Goal: Task Accomplishment & Management: Complete application form

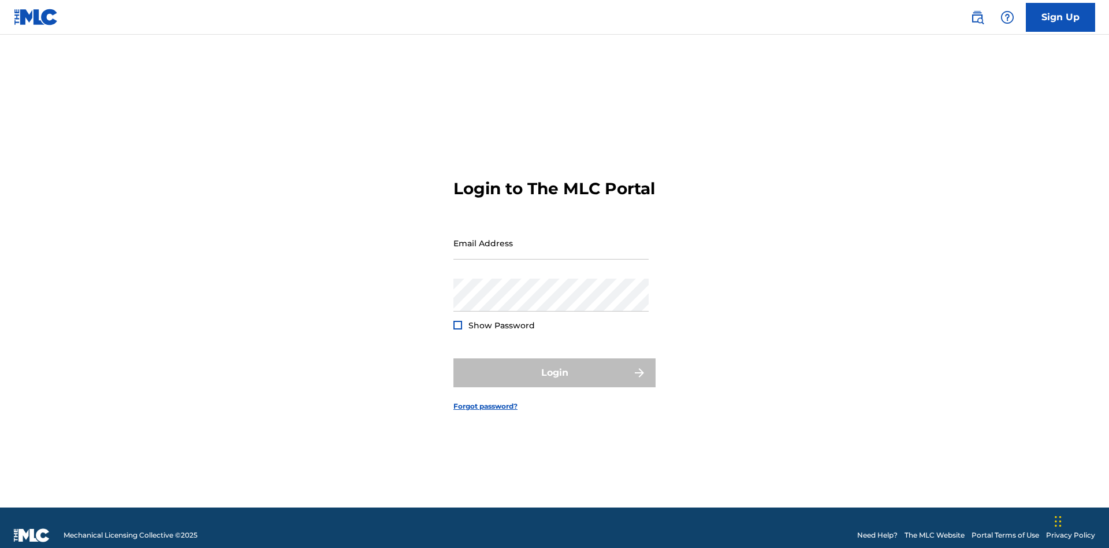
scroll to position [15, 0]
click at [551, 237] on input "Email Address" at bounding box center [550, 242] width 195 height 33
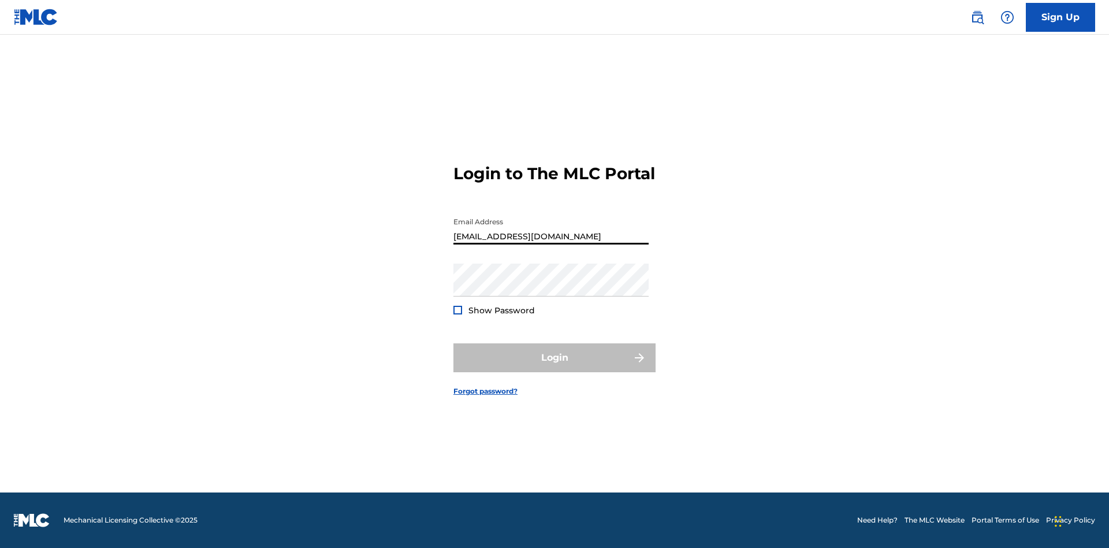
type input "[EMAIL_ADDRESS][DOMAIN_NAME]"
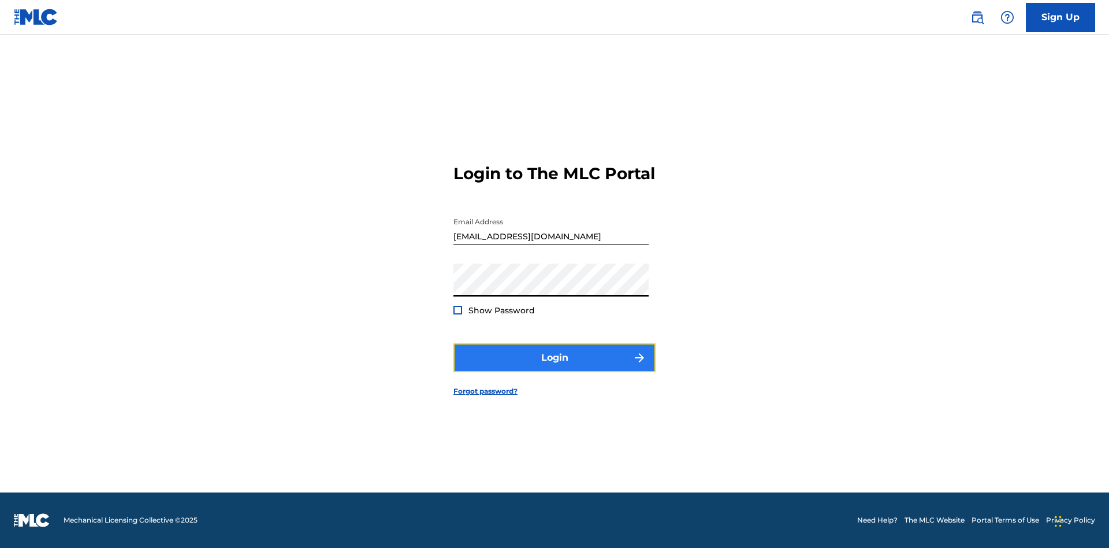
click at [555, 367] on button "Login" at bounding box center [554, 357] width 202 height 29
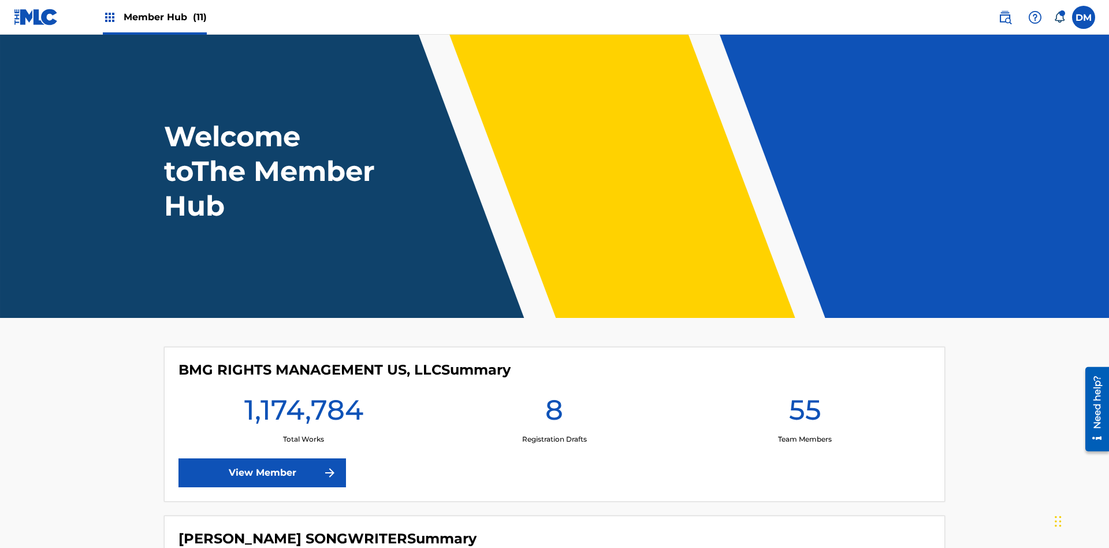
click at [165, 17] on span "Member Hub (11)" at bounding box center [165, 16] width 83 height 13
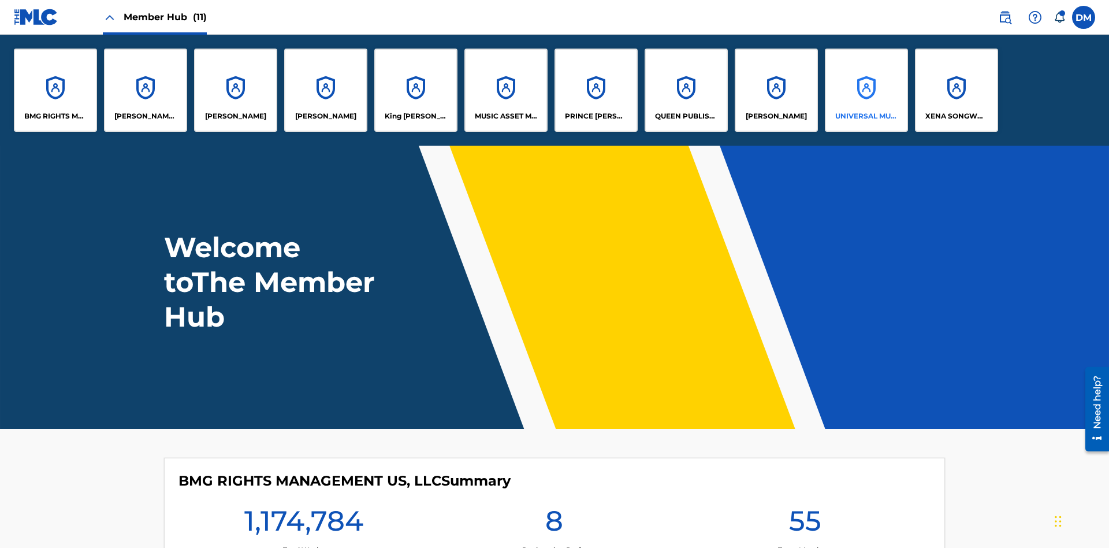
click at [866, 116] on p "UNIVERSAL MUSIC PUB GROUP" at bounding box center [866, 116] width 63 height 10
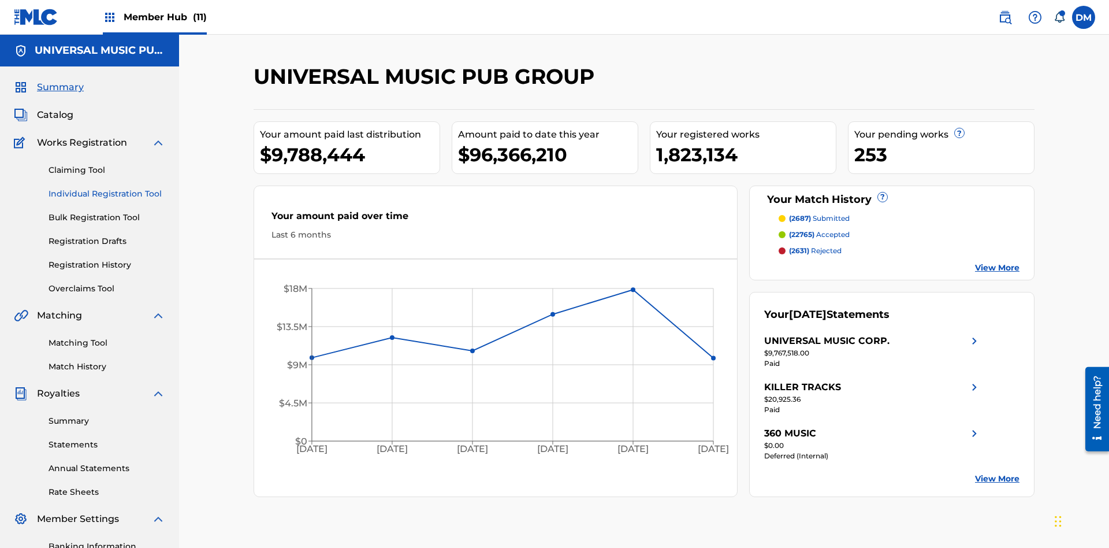
click at [107, 188] on link "Individual Registration Tool" at bounding box center [107, 194] width 117 height 12
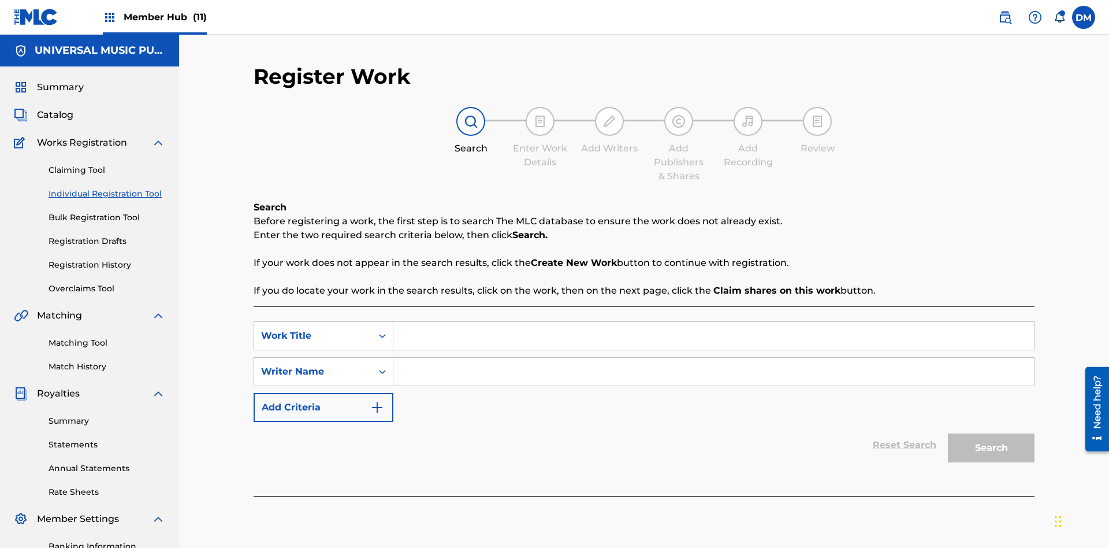
click at [713, 322] on input "Search Form" at bounding box center [713, 336] width 641 height 28
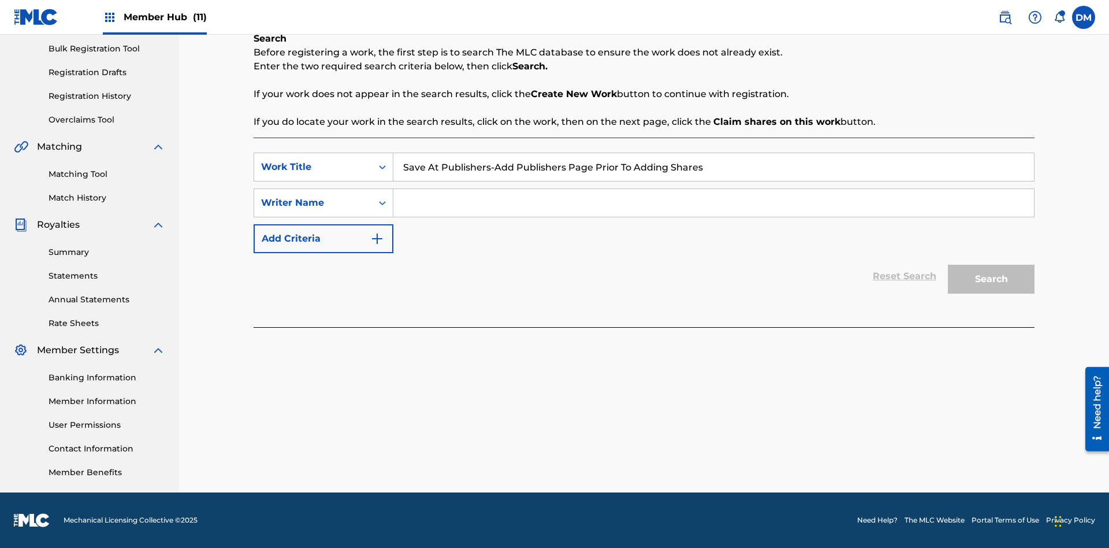
type input "Save At Publishers-Add Publishers Page Prior To Adding Shares"
click at [713, 203] on input "Search Form" at bounding box center [713, 203] width 641 height 28
type input "QWERTYUIOP"
click at [991, 279] on button "Search" at bounding box center [991, 279] width 87 height 29
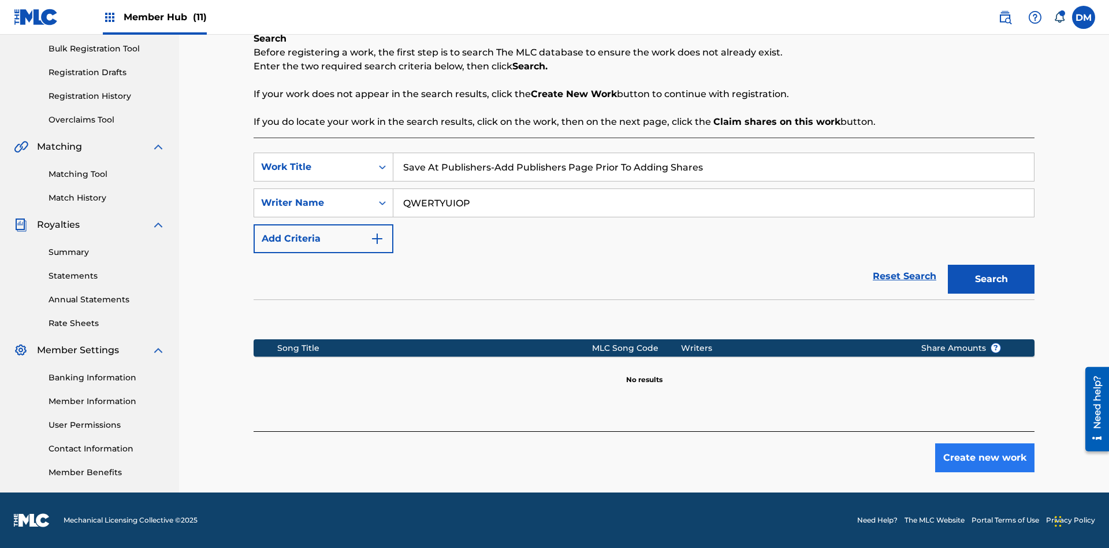
click at [985, 458] on button "Create new work" at bounding box center [984, 457] width 99 height 29
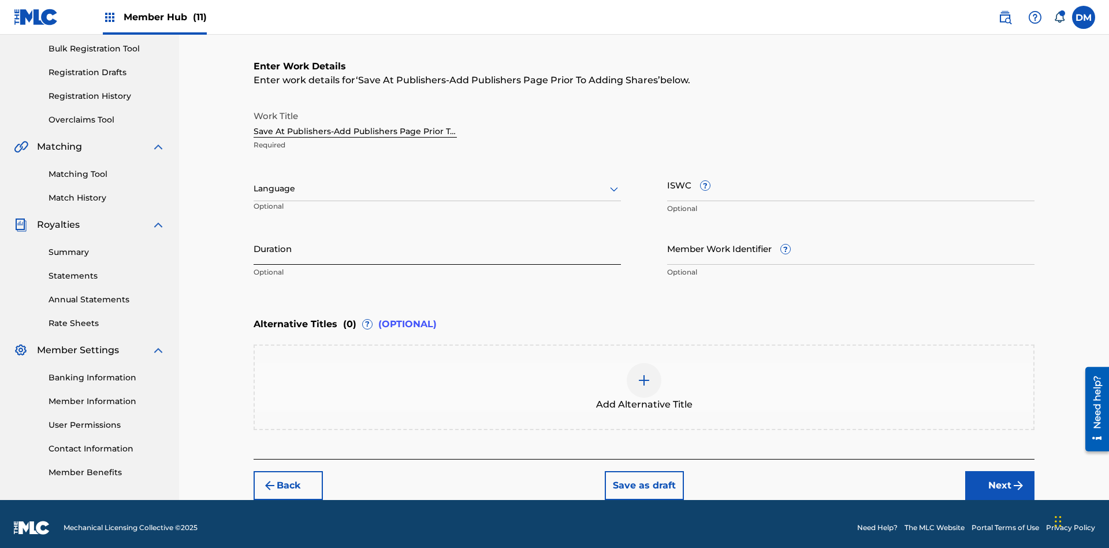
click at [437, 240] on input "Duration" at bounding box center [437, 248] width 367 height 33
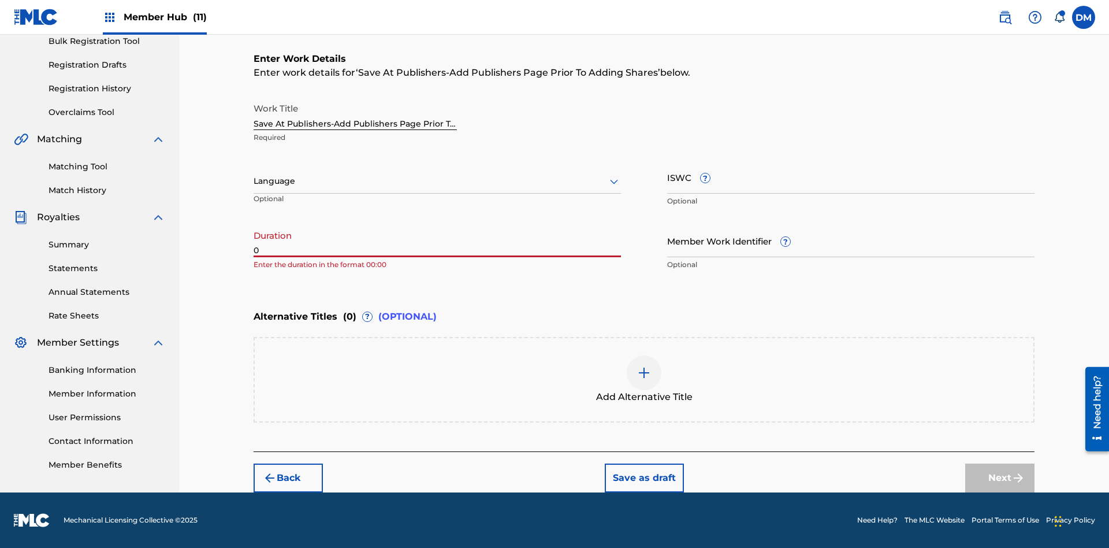
click at [437, 240] on input "0" at bounding box center [437, 240] width 367 height 33
type input "00:00"
click at [614, 181] on icon at bounding box center [614, 181] width 14 height 14
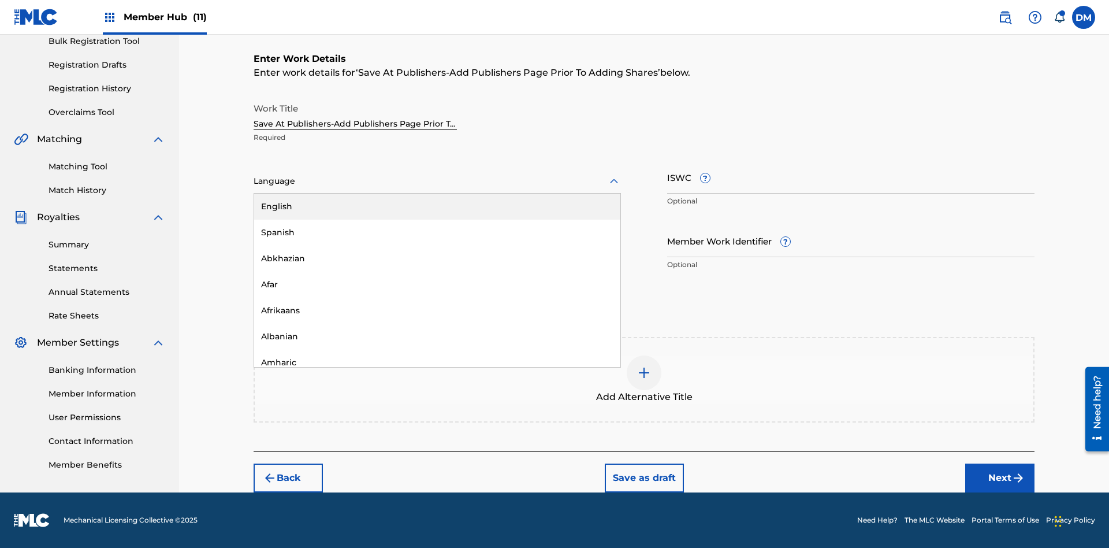
click at [437, 284] on div "Afar" at bounding box center [437, 285] width 366 height 26
click at [851, 240] on input "Member Work Identifier ?" at bounding box center [850, 240] width 367 height 33
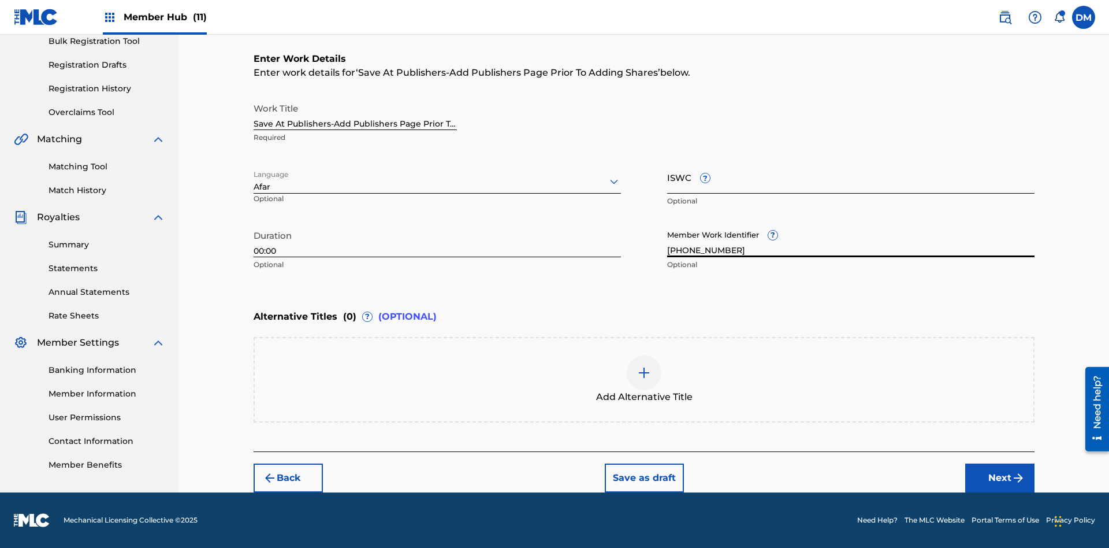
type input "[PHONE_NUMBER]"
click at [851, 177] on input "ISWC ?" at bounding box center [850, 177] width 367 height 33
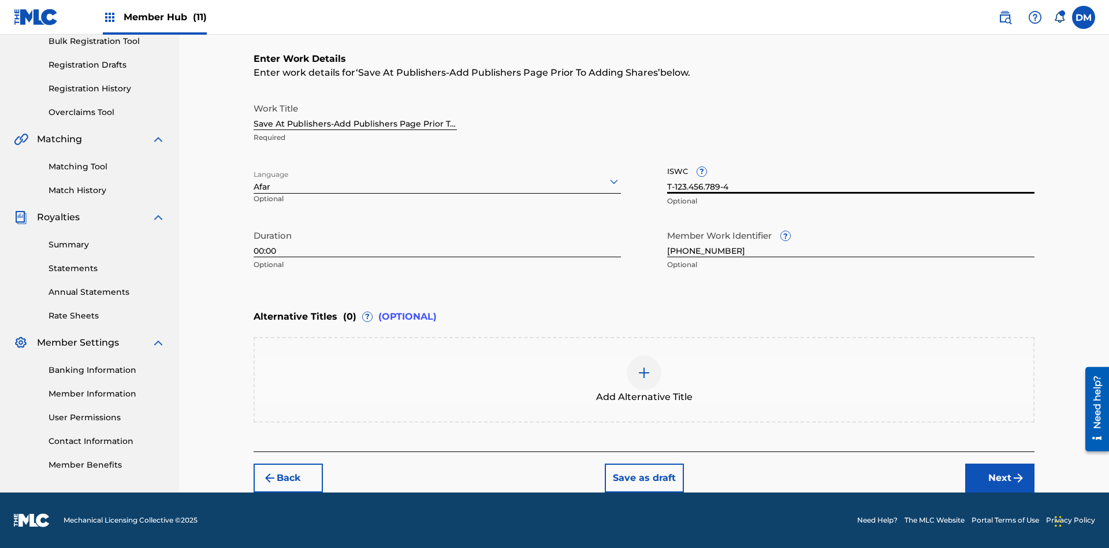
type input "T-123.456.789-4"
click at [644, 379] on img at bounding box center [644, 373] width 14 height 14
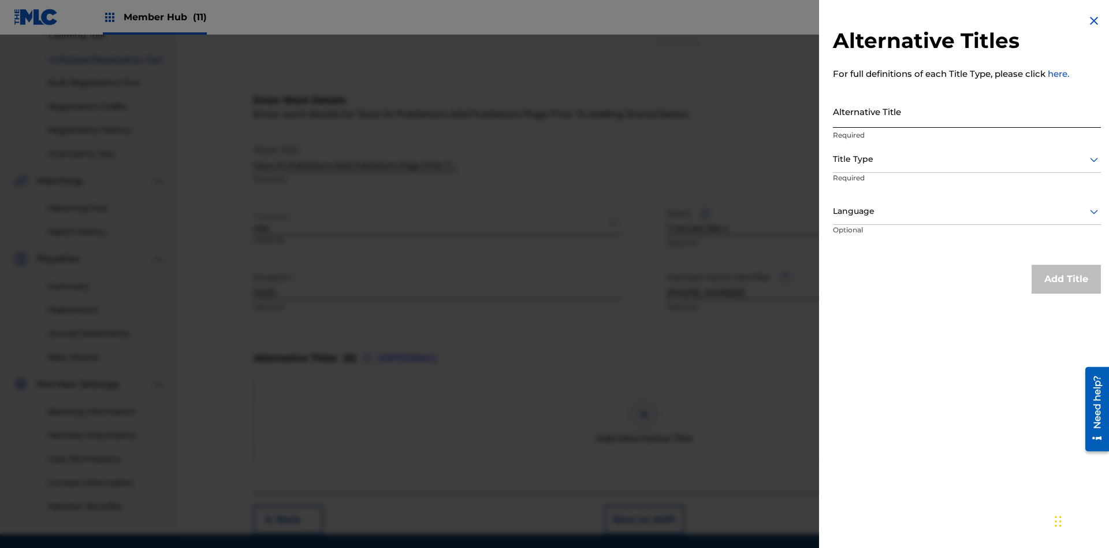
click at [967, 111] on input "Alternative Title" at bounding box center [967, 111] width 268 height 33
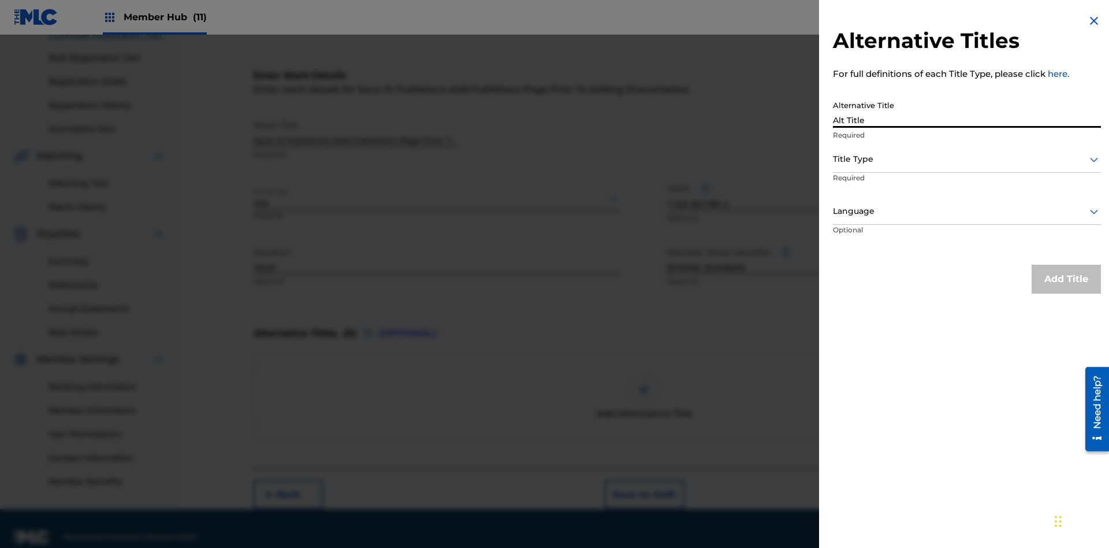
type input "Alt Title"
click at [967, 159] on div at bounding box center [967, 159] width 268 height 14
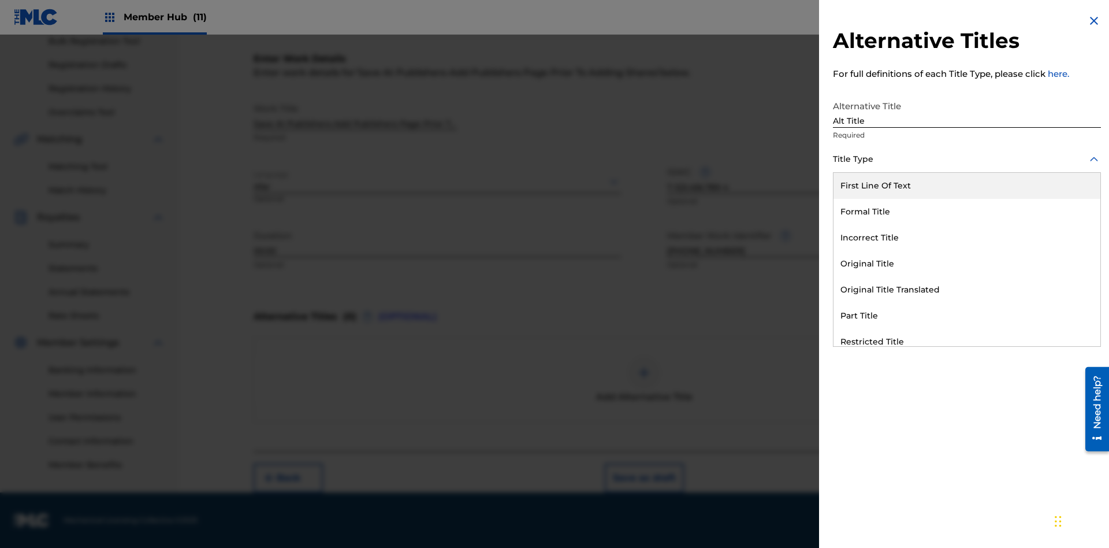
click at [967, 263] on div "Original Title" at bounding box center [967, 264] width 267 height 26
click at [967, 211] on div at bounding box center [967, 211] width 268 height 14
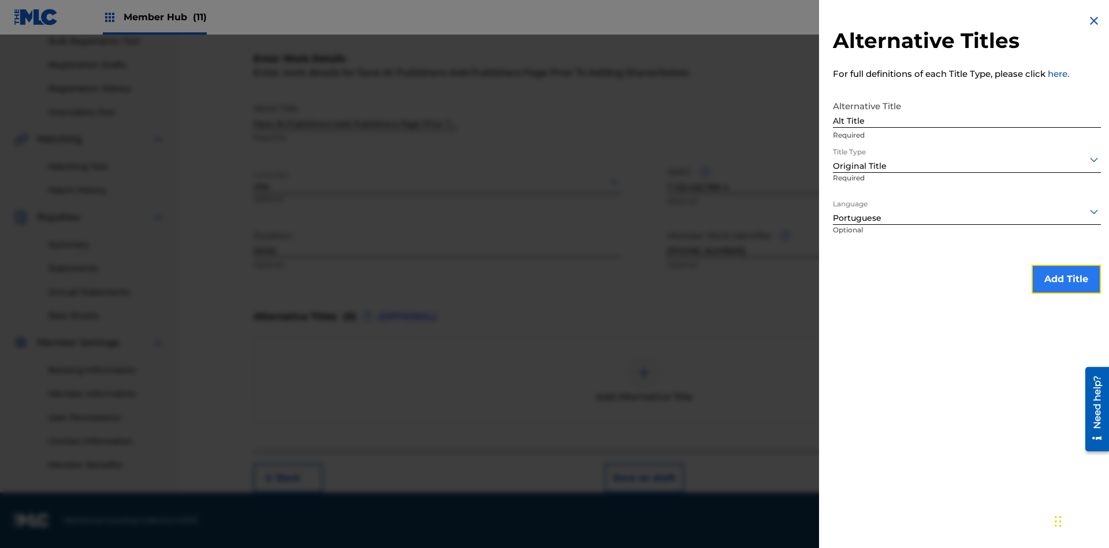
click at [1066, 278] on button "Add Title" at bounding box center [1066, 279] width 69 height 29
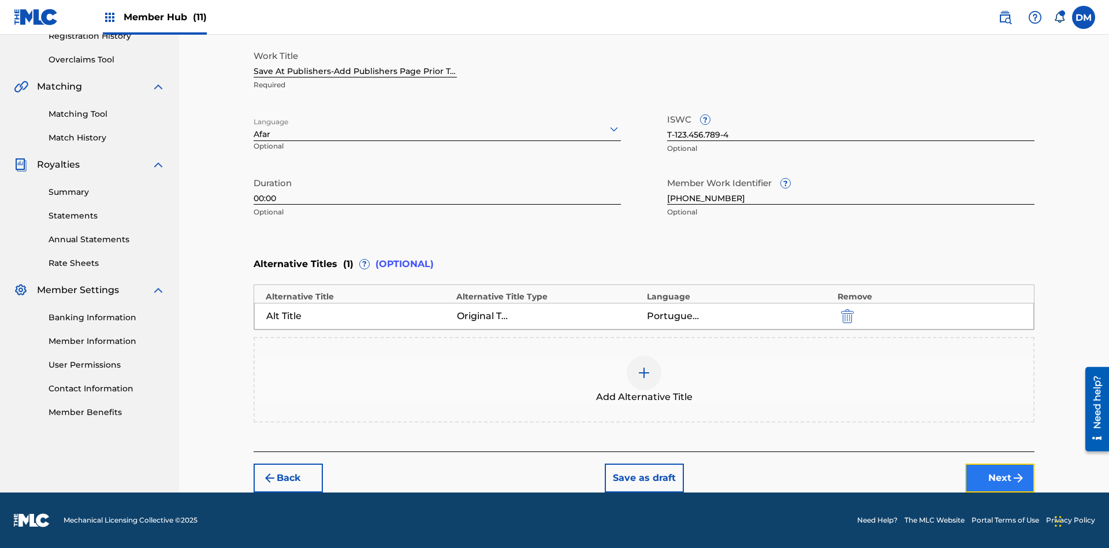
click at [1000, 478] on button "Next" at bounding box center [999, 477] width 69 height 29
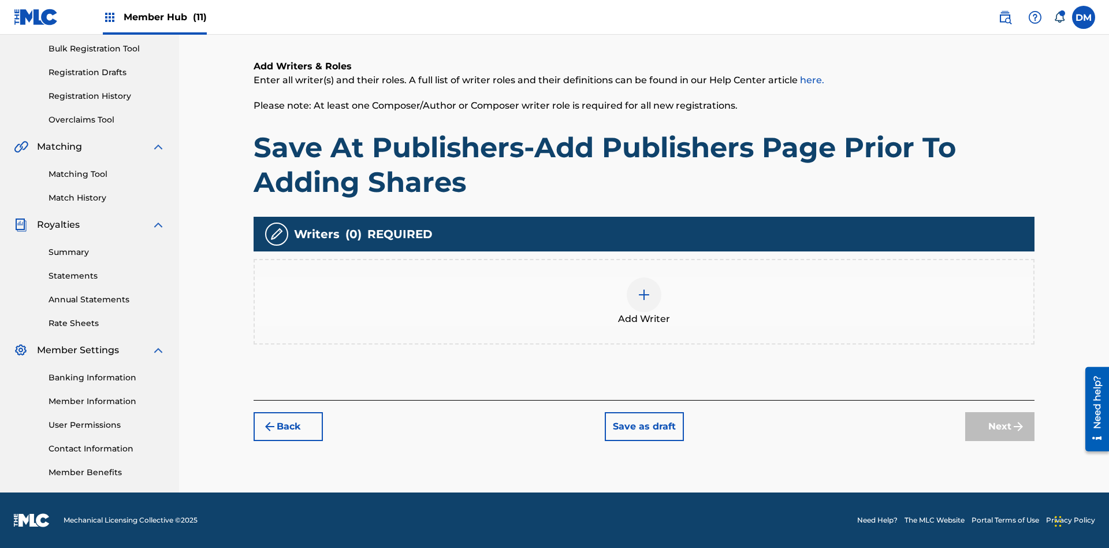
click at [644, 301] on img at bounding box center [644, 295] width 14 height 14
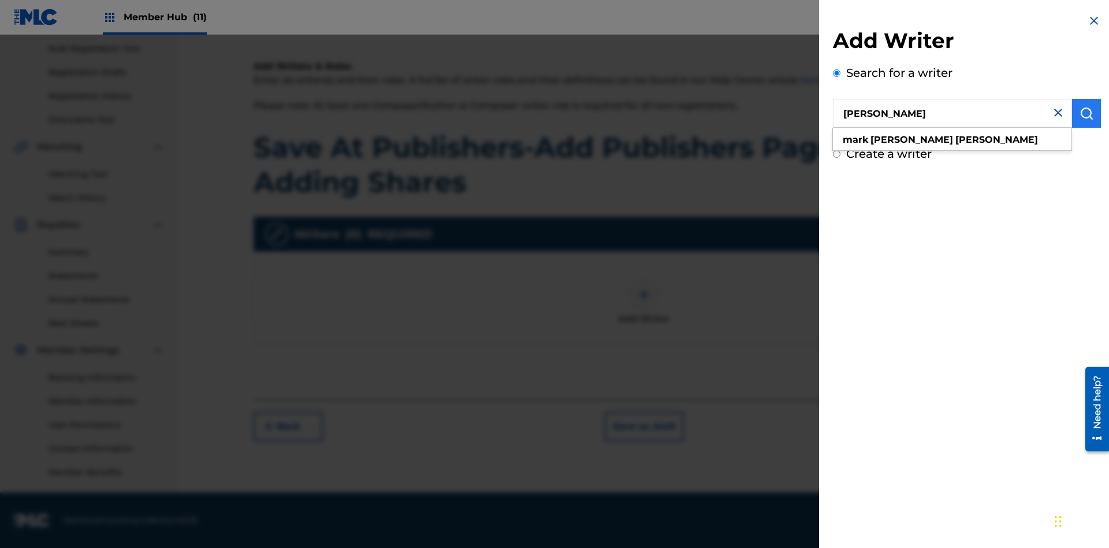
type input "[PERSON_NAME]"
click at [1087, 113] on img "submit" at bounding box center [1087, 113] width 14 height 14
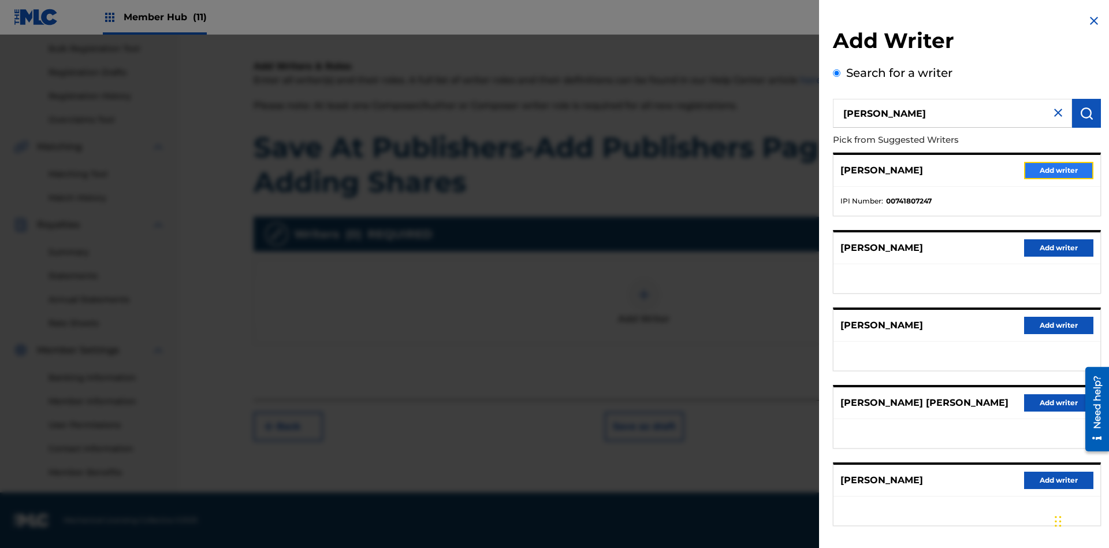
click at [1059, 170] on button "Add writer" at bounding box center [1058, 170] width 69 height 17
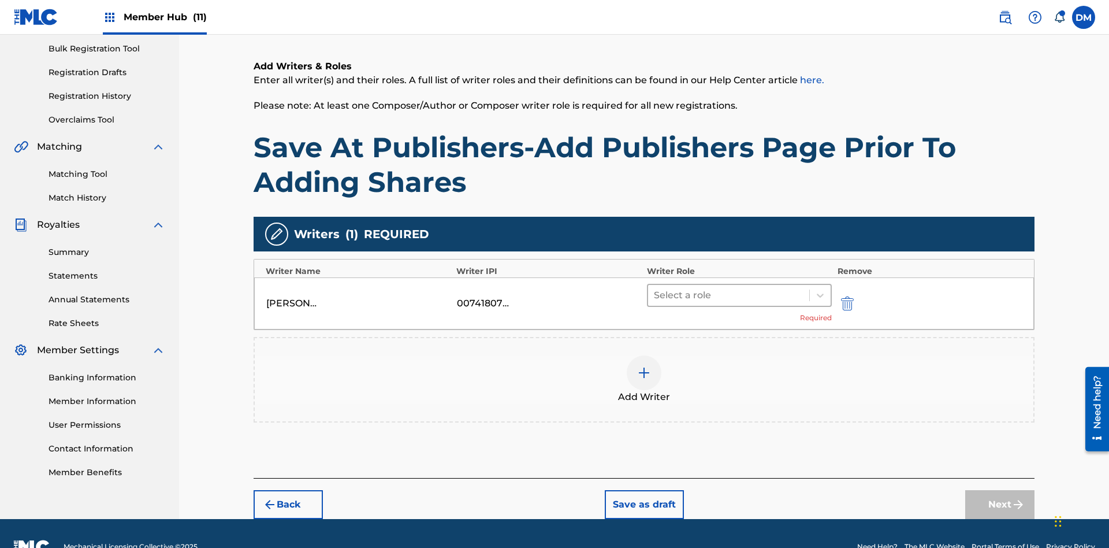
click at [655, 288] on input "text" at bounding box center [655, 295] width 2 height 14
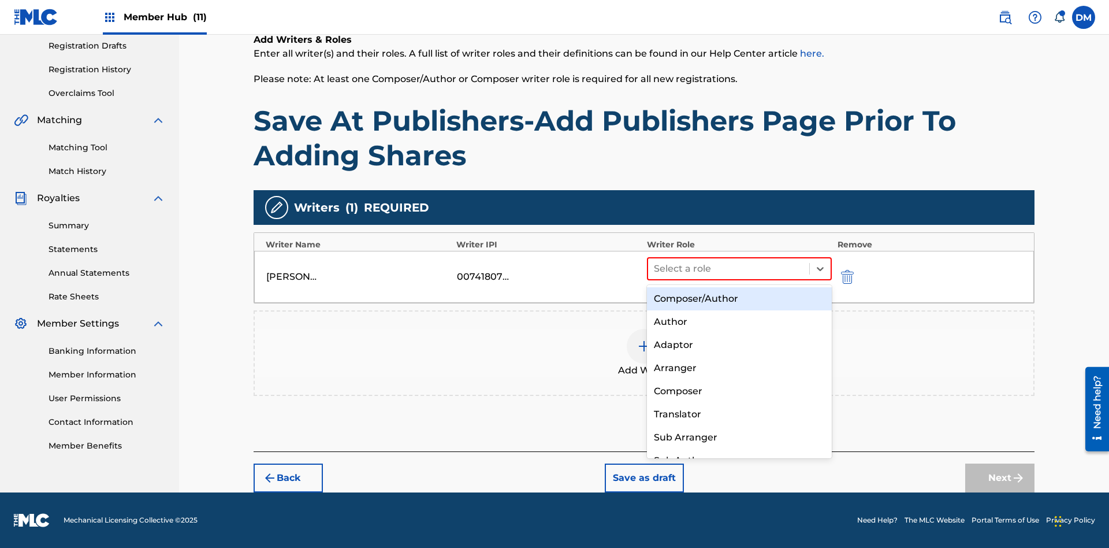
click at [739, 391] on div "Composer" at bounding box center [739, 391] width 185 height 23
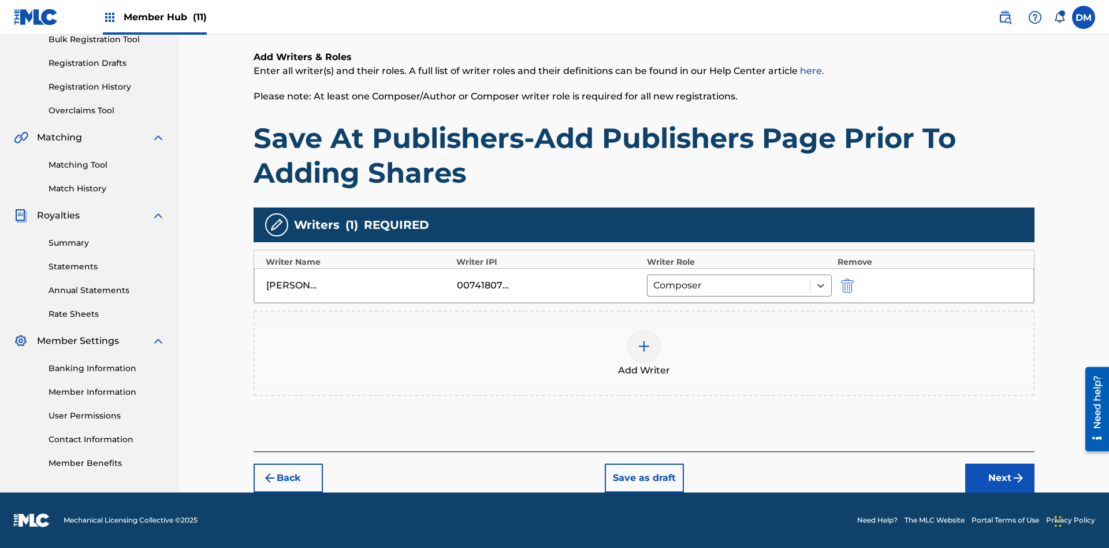
scroll to position [178, 0]
click at [1000, 478] on button "Next" at bounding box center [999, 477] width 69 height 29
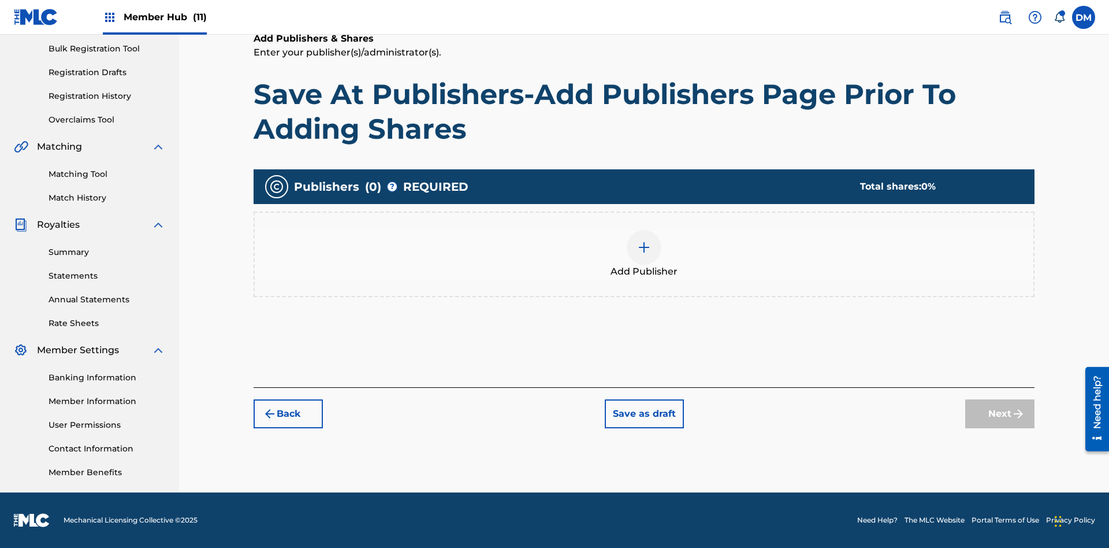
click at [644, 247] on img at bounding box center [644, 247] width 14 height 14
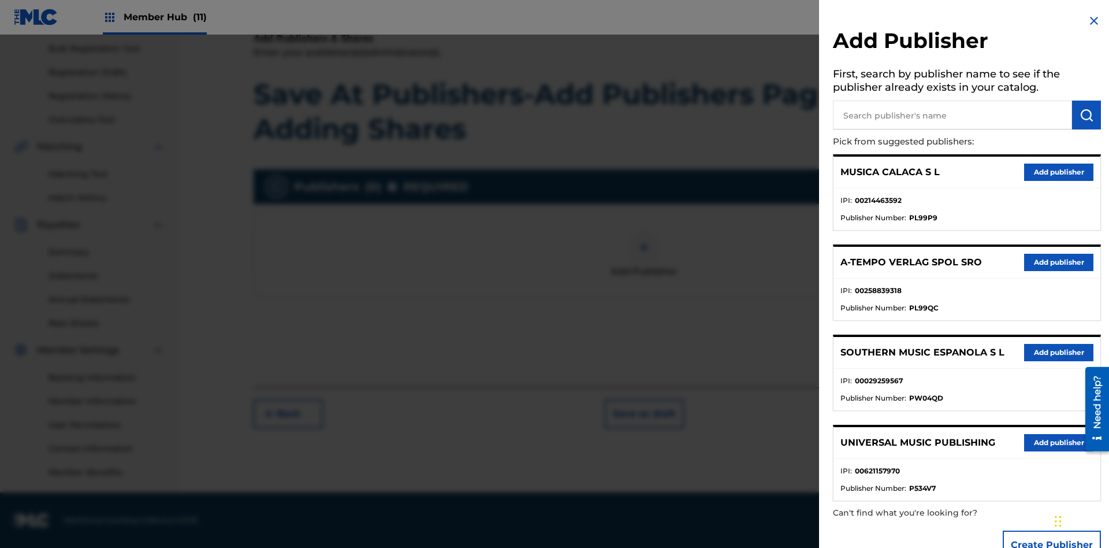
click at [953, 115] on input "text" at bounding box center [952, 115] width 239 height 29
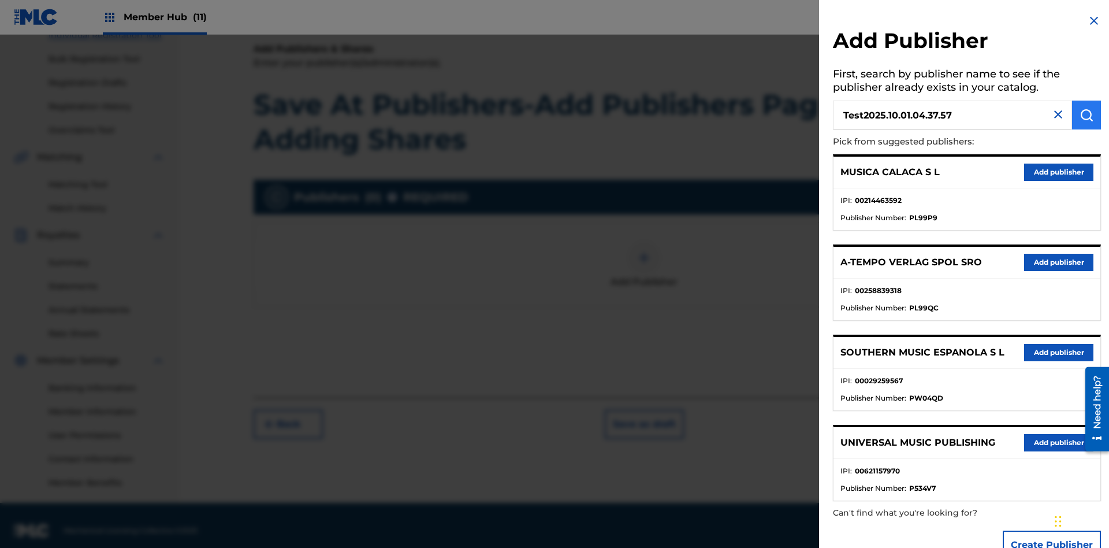
type input "Test2025.10.01.04.37.57"
click at [1087, 115] on img "submit" at bounding box center [1087, 115] width 14 height 14
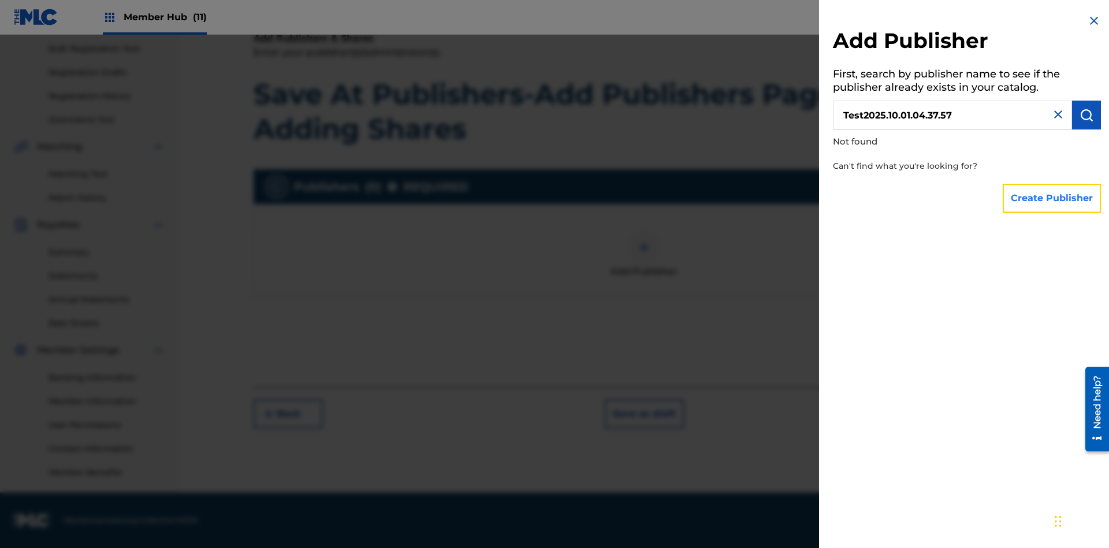
click at [1053, 198] on button "Create Publisher" at bounding box center [1052, 198] width 98 height 29
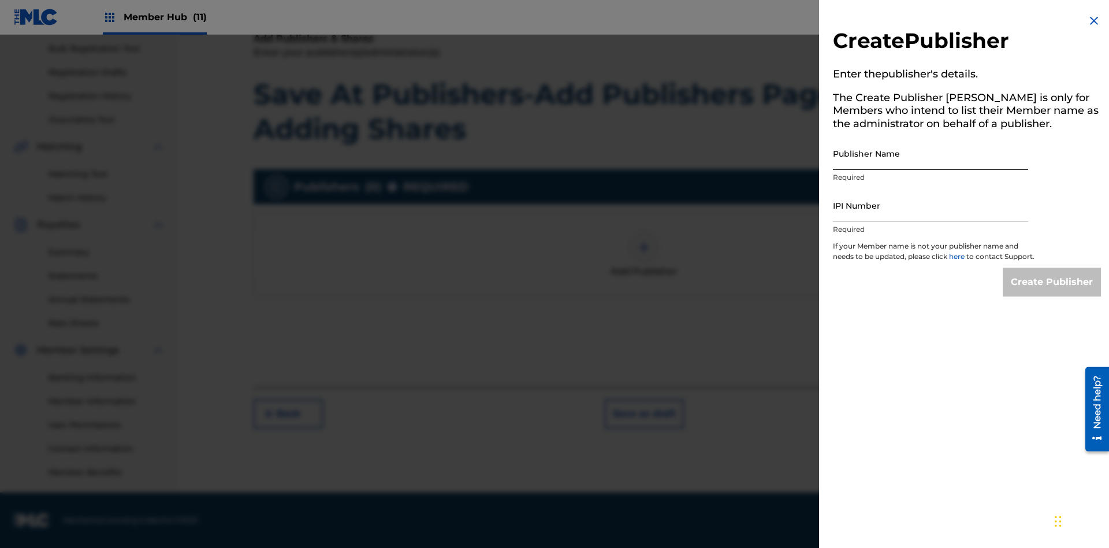
click at [931, 153] on input "Publisher Name" at bounding box center [930, 153] width 195 height 33
type input "Test2025.10.01.04.38.00"
click at [931, 205] on input "IPI Number" at bounding box center [930, 205] width 195 height 33
type input "00595839777"
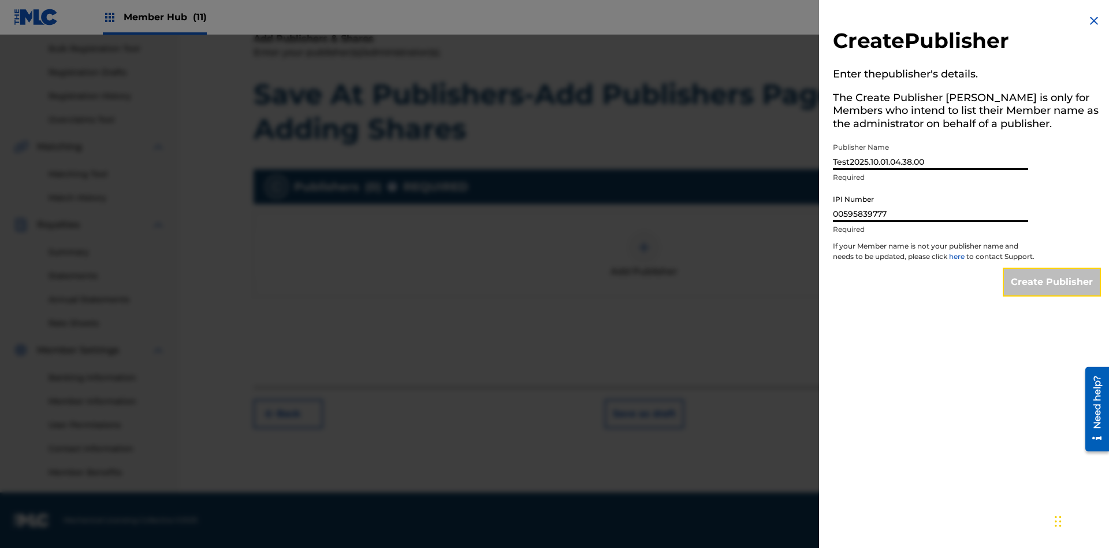
click at [1053, 292] on input "Create Publisher" at bounding box center [1052, 281] width 98 height 29
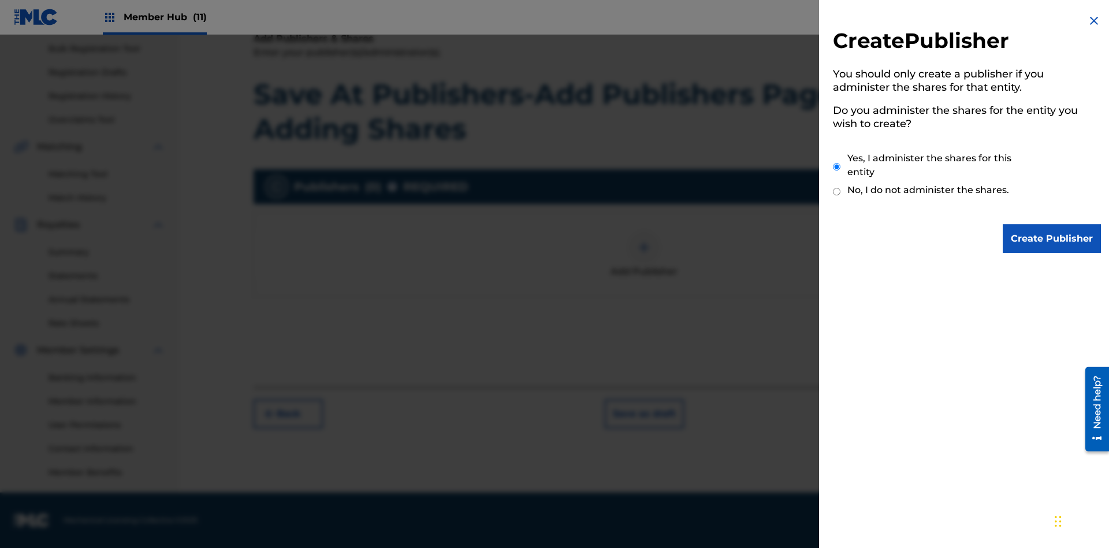
click at [837, 166] on input "Yes, I administer the shares for this entity" at bounding box center [837, 166] width 8 height 25
click at [1053, 239] on input "Create Publisher" at bounding box center [1052, 238] width 98 height 29
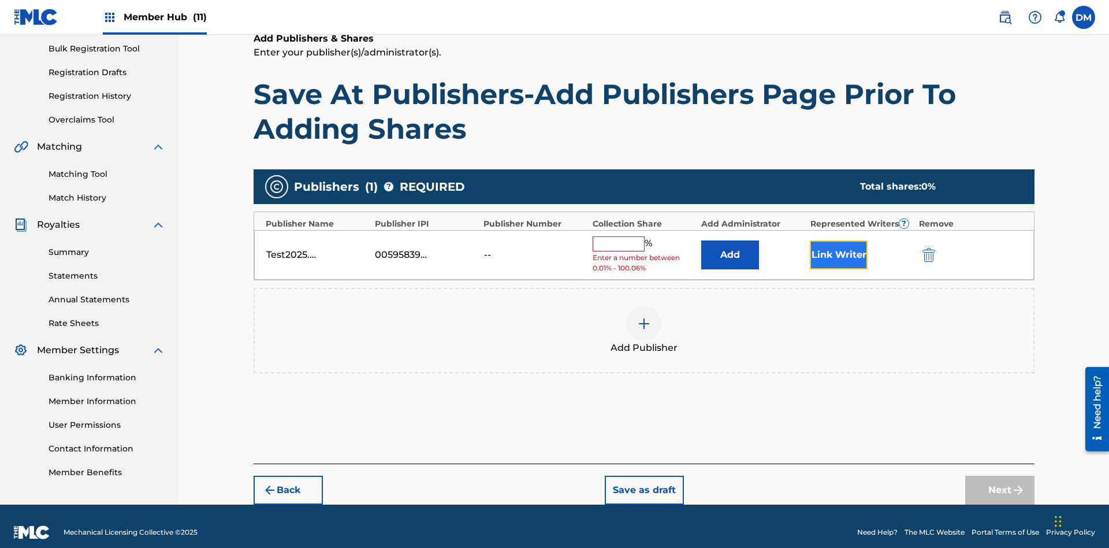
click at [839, 242] on button "Link Writer" at bounding box center [839, 254] width 58 height 29
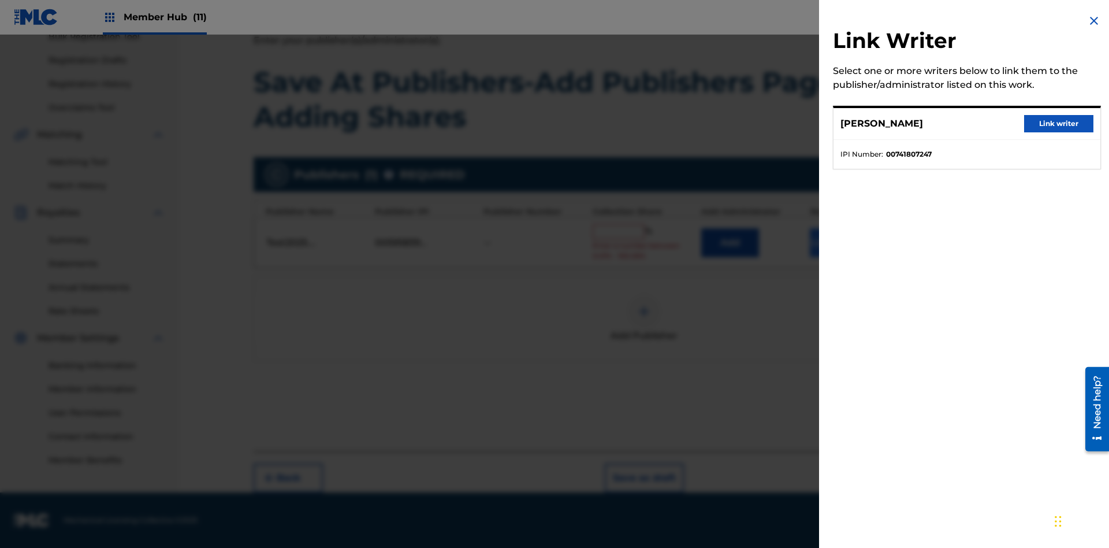
click at [1059, 124] on button "Link writer" at bounding box center [1058, 123] width 69 height 17
click at [839, 247] on button "Link Writer" at bounding box center [839, 242] width 58 height 29
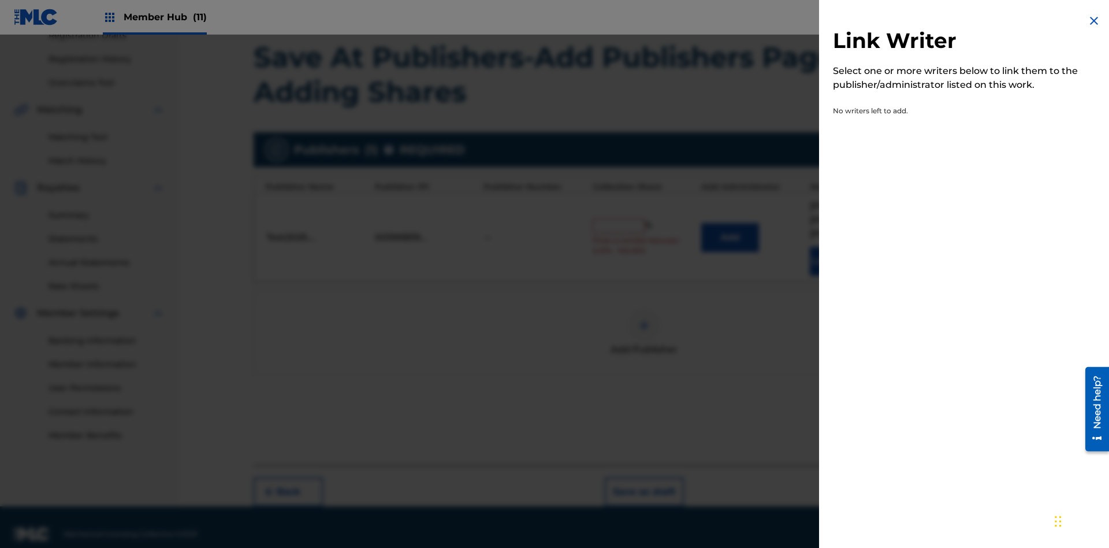
click at [1094, 21] on img at bounding box center [1094, 21] width 14 height 14
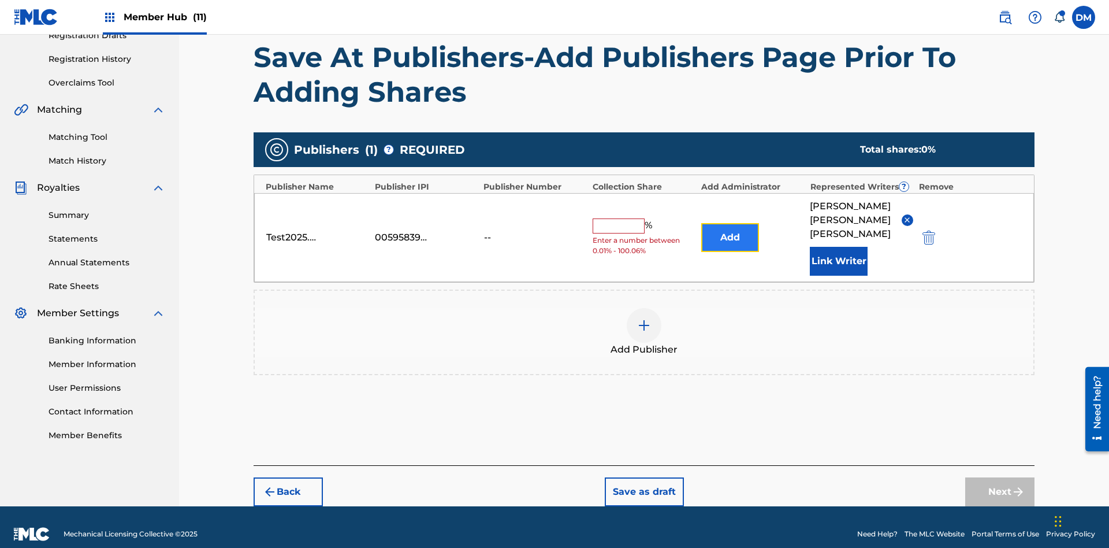
click at [730, 230] on button "Add" at bounding box center [730, 237] width 58 height 29
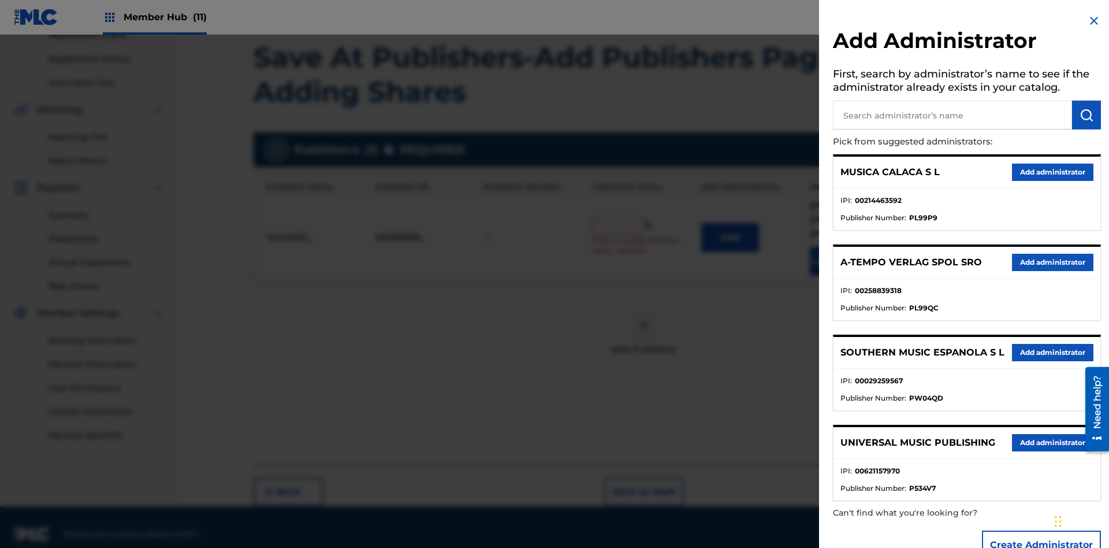
click at [953, 115] on input "text" at bounding box center [952, 115] width 239 height 29
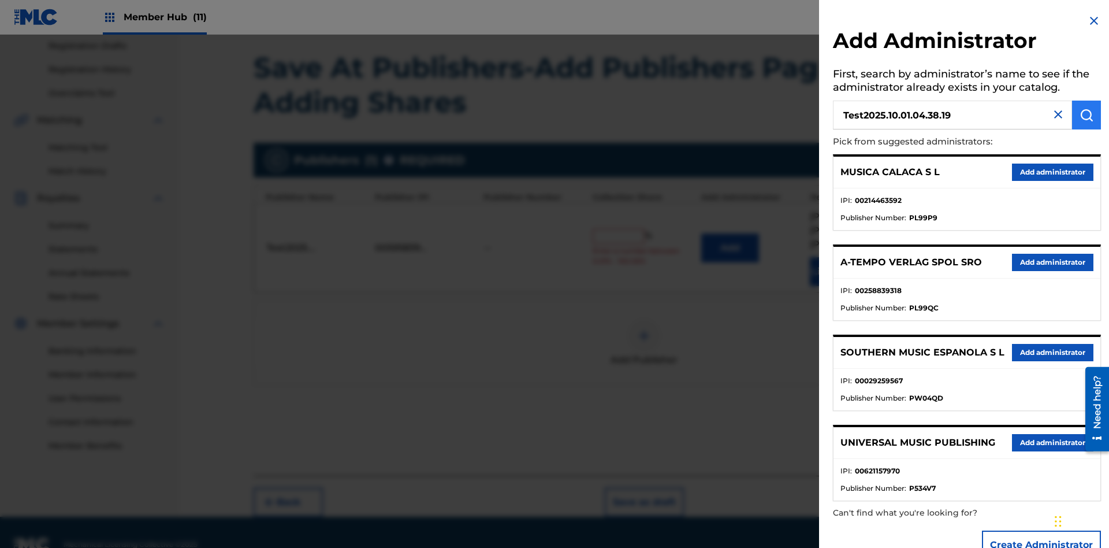
type input "Test2025.10.01.04.38.19"
click at [1087, 115] on img "submit" at bounding box center [1087, 115] width 14 height 14
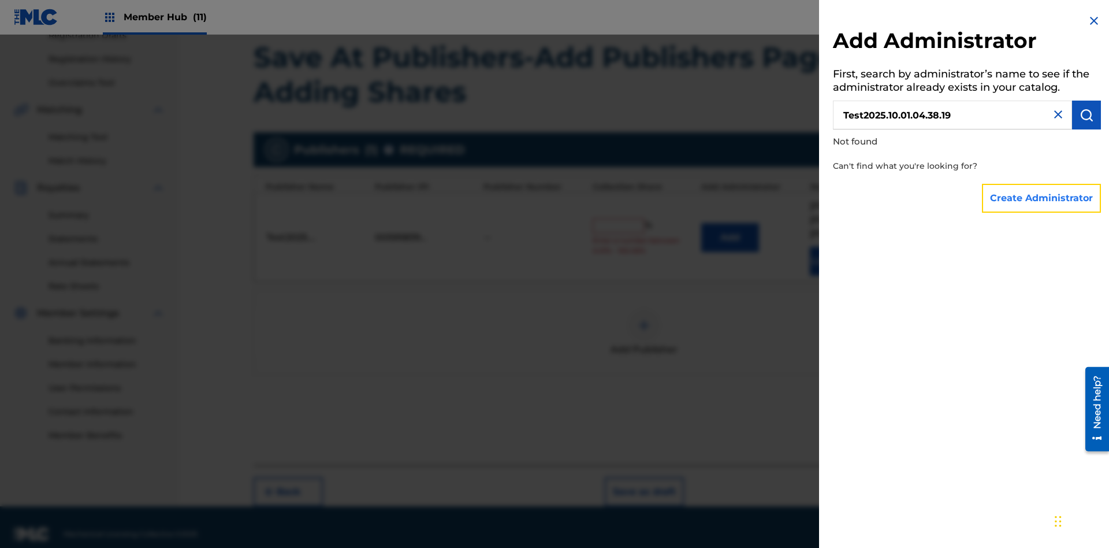
click at [1042, 198] on button "Create Administrator" at bounding box center [1041, 198] width 119 height 29
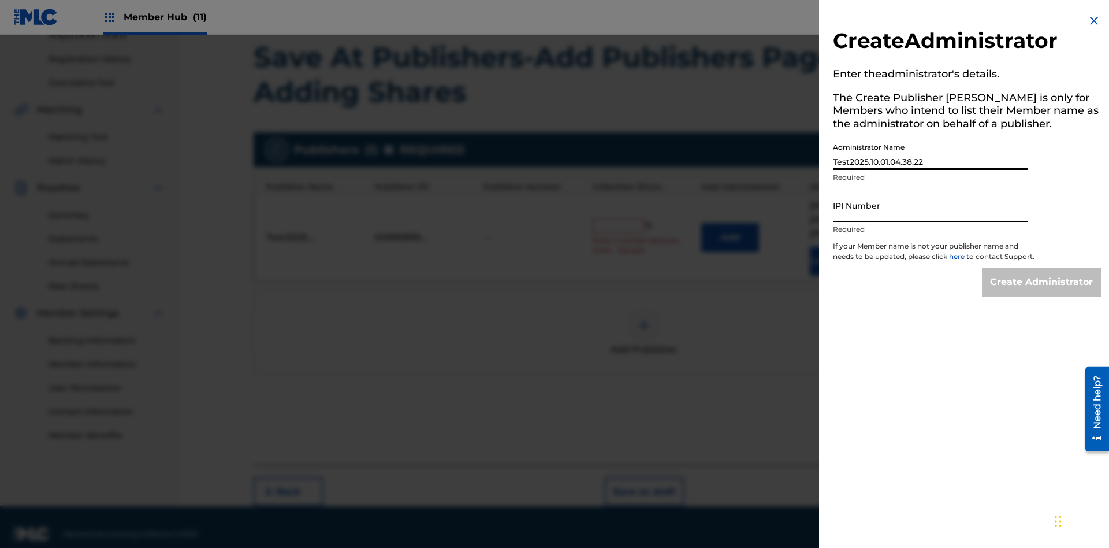
type input "Test2025.10.01.04.38.22"
click at [931, 205] on input "IPI Number" at bounding box center [930, 205] width 195 height 33
type input "00595839777"
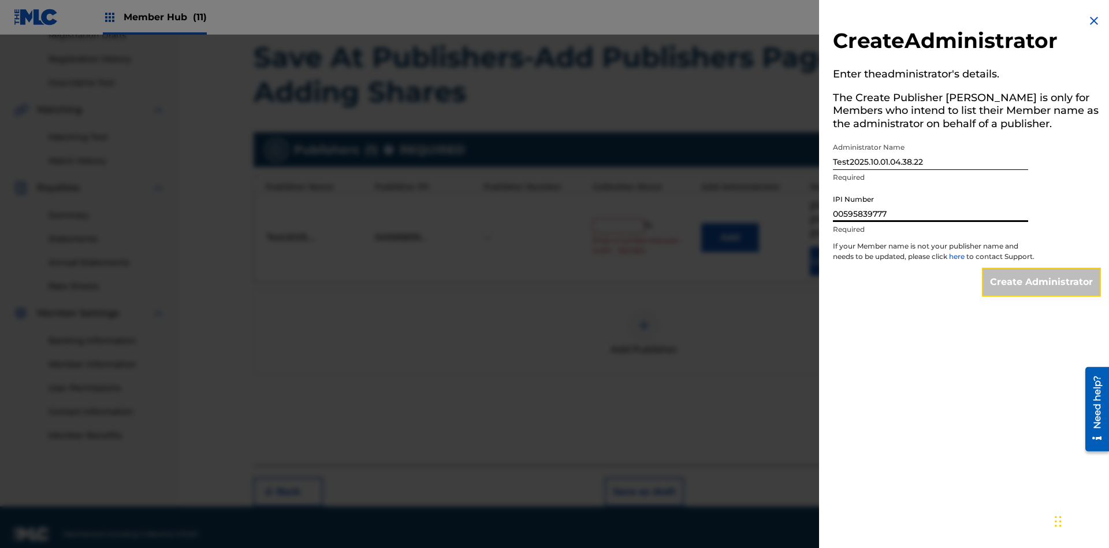
click at [1042, 292] on input "Create Administrator" at bounding box center [1041, 281] width 119 height 29
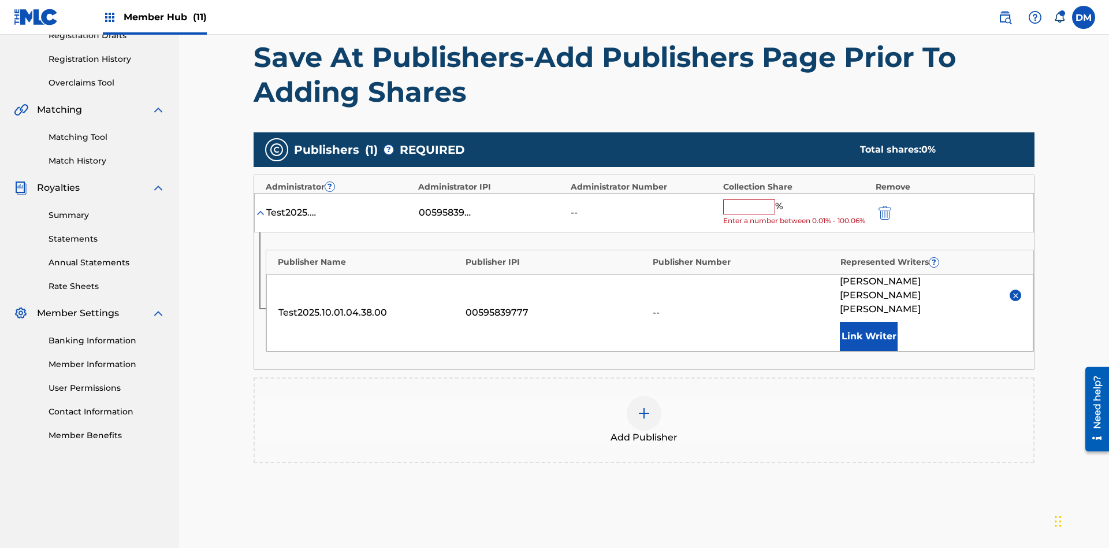
scroll to position [280, 0]
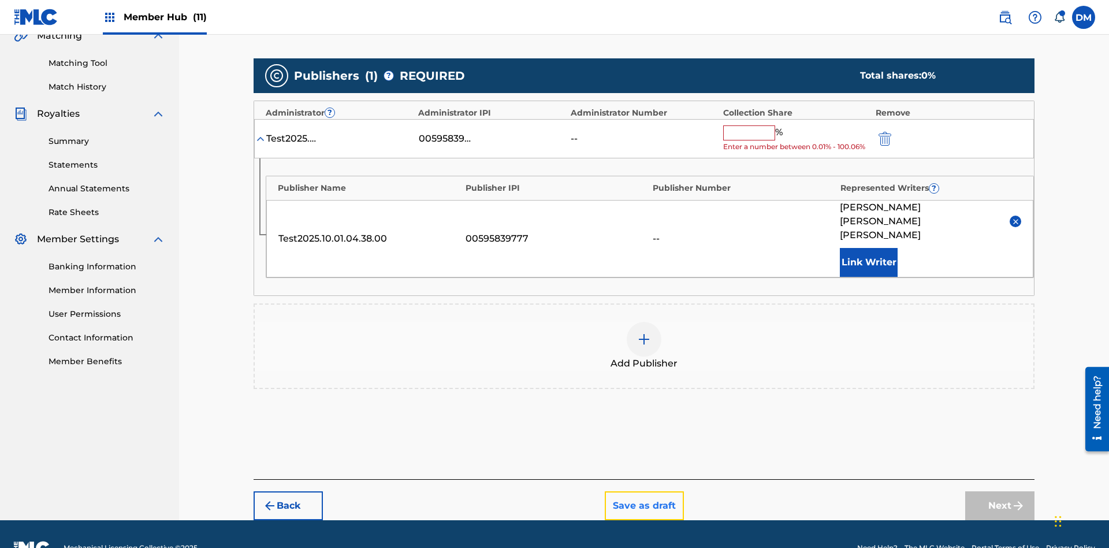
click at [644, 491] on button "Save as draft" at bounding box center [644, 505] width 79 height 29
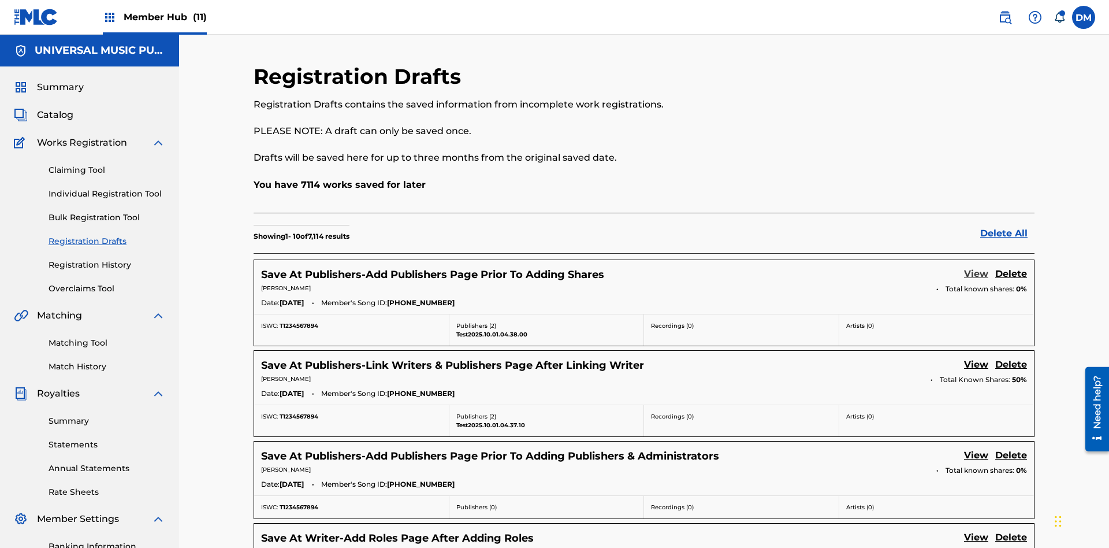
click at [976, 267] on link "View" at bounding box center [976, 275] width 24 height 16
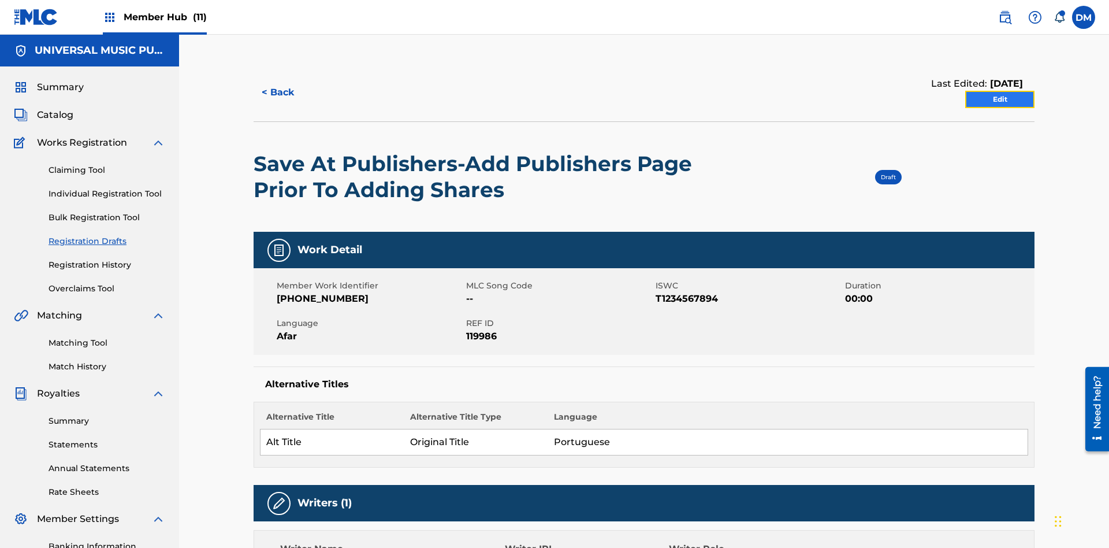
click at [1000, 91] on link "Edit" at bounding box center [999, 99] width 69 height 17
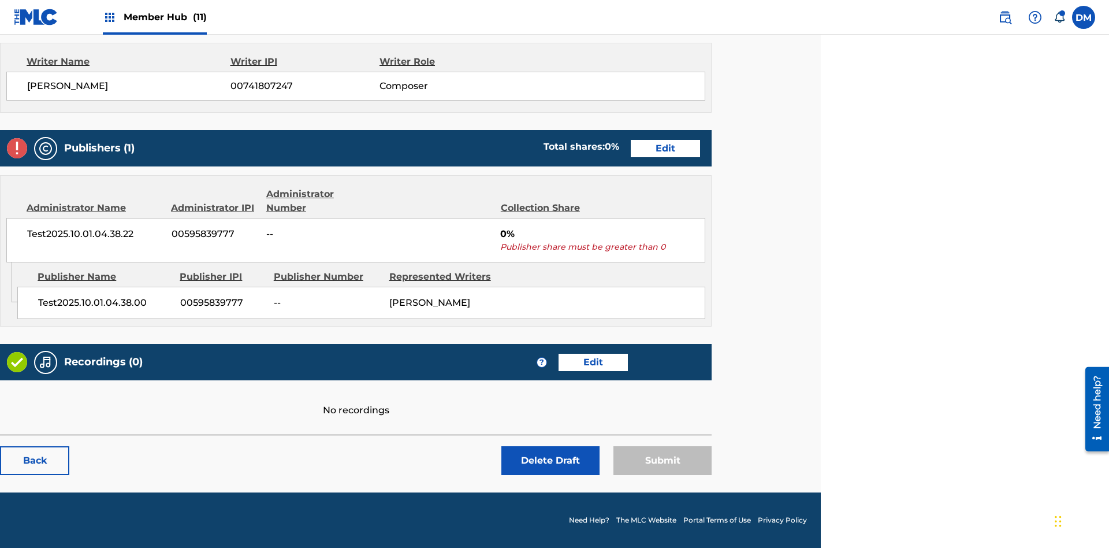
scroll to position [457, 288]
